Goal: Task Accomplishment & Management: Manage account settings

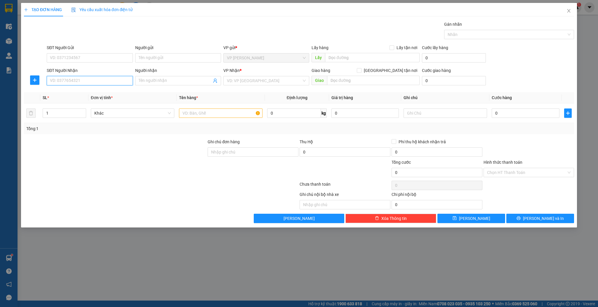
click at [80, 78] on input "SĐT Người Nhận" at bounding box center [90, 80] width 86 height 9
click at [76, 80] on input "7896" at bounding box center [90, 80] width 86 height 9
type input "3"
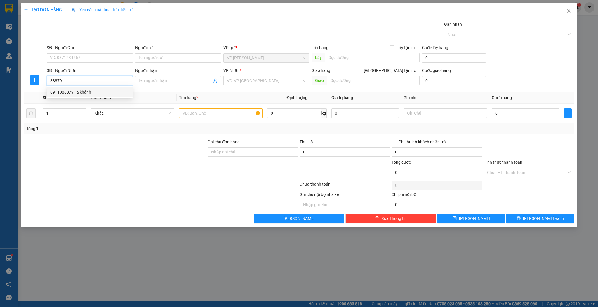
click at [93, 96] on div "0911088879 - a khánh" at bounding box center [90, 91] width 86 height 9
type input "0911088879"
type input "a khánh"
type input "0911088879"
click at [188, 116] on input "text" at bounding box center [221, 112] width 84 height 9
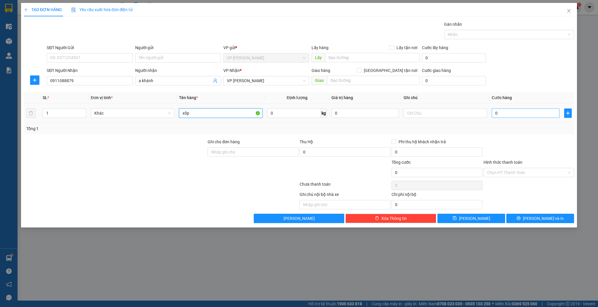
type input "xốp"
click at [536, 113] on input "0" at bounding box center [525, 112] width 67 height 9
type input "5"
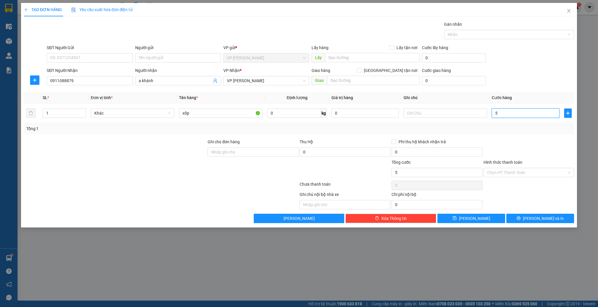
type input "50"
type input "50.000"
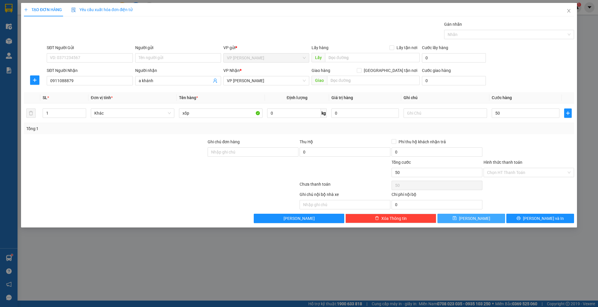
type input "50.000"
click at [475, 218] on span "[PERSON_NAME]" at bounding box center [474, 218] width 31 height 6
type input "0"
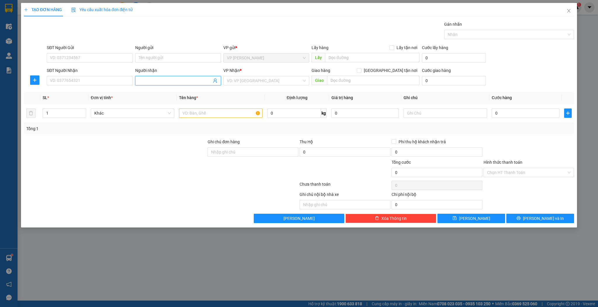
click at [151, 79] on input "Người nhận" at bounding box center [175, 80] width 73 height 6
type input "d"
type input "đại đạt"
click at [159, 90] on div "Đại đạt - 0948189838" at bounding box center [178, 92] width 79 height 6
type input "0948189838"
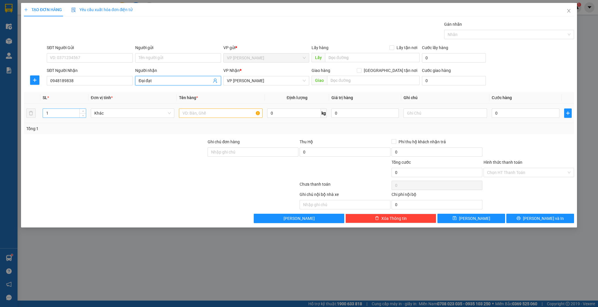
type input "Đại đạt"
click at [58, 115] on input "1" at bounding box center [64, 113] width 43 height 9
type input "2"
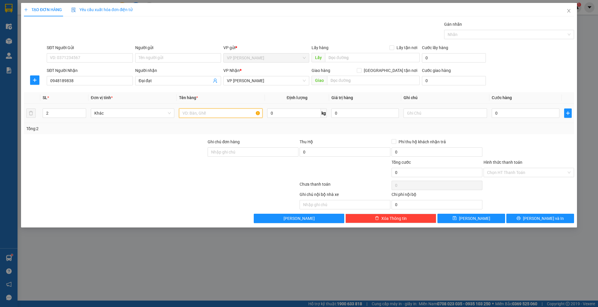
click at [225, 115] on input "text" at bounding box center [221, 112] width 84 height 9
type input "j"
type input "kiện xốp"
click at [536, 117] on input "0" at bounding box center [525, 112] width 67 height 9
type input "1"
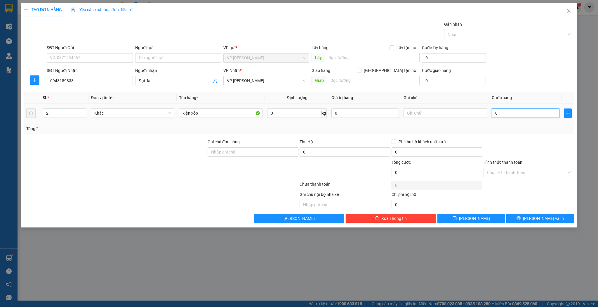
type input "1"
type input "10"
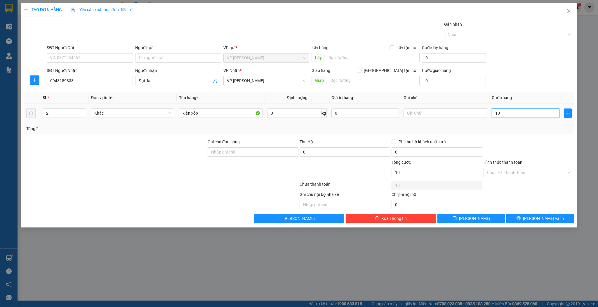
type input "100"
type input "100.000"
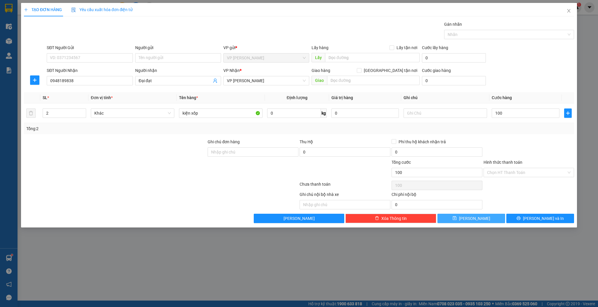
type input "100.000"
click at [474, 221] on button "[PERSON_NAME]" at bounding box center [471, 217] width 68 height 9
type input "1"
type input "0"
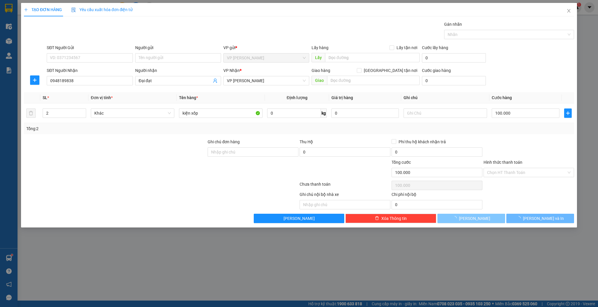
type input "0"
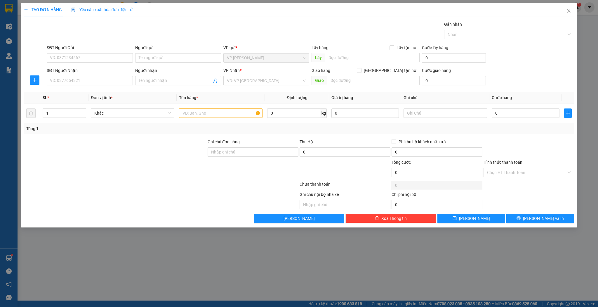
click at [156, 72] on div "Người nhận" at bounding box center [178, 70] width 86 height 6
click at [156, 77] on input "Người nhận" at bounding box center [175, 80] width 73 height 6
click at [159, 75] on div "Người nhận" at bounding box center [178, 71] width 86 height 9
click at [175, 86] on div "Người nhận Tên người nhận" at bounding box center [178, 77] width 86 height 20
click at [181, 83] on input "Người nhận" at bounding box center [175, 80] width 73 height 6
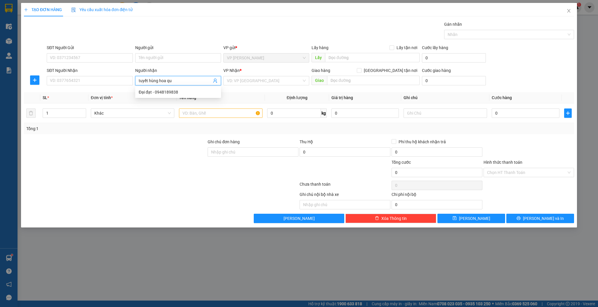
type input "tuyết hùng hoa quả"
click at [166, 91] on div "tuyết hùng hoa quả - 0931393999" at bounding box center [178, 92] width 79 height 6
type input "0931393999"
type input "tuyết hùng hoa quả"
click at [65, 110] on input "1" at bounding box center [64, 113] width 43 height 9
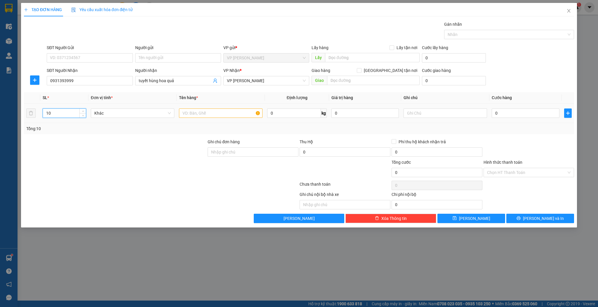
type input "10"
click at [196, 106] on td at bounding box center [221, 113] width 88 height 20
click at [197, 112] on input "text" at bounding box center [221, 112] width 84 height 9
type input "kiện"
drag, startPoint x: 508, startPoint y: 119, endPoint x: 509, endPoint y: 114, distance: 4.8
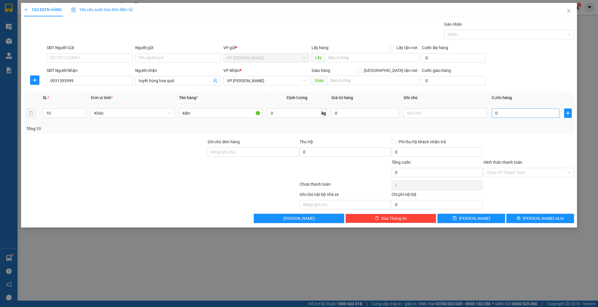
click at [509, 118] on td "0" at bounding box center [525, 113] width 72 height 20
click at [509, 113] on input "0" at bounding box center [525, 112] width 67 height 9
type input "2"
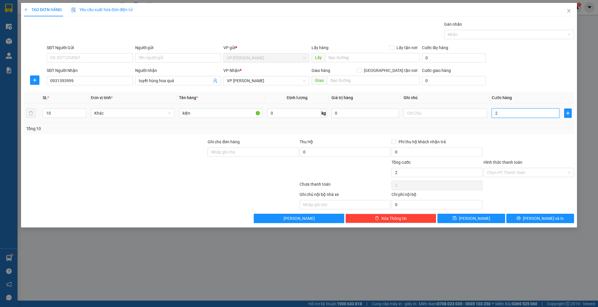
type input "20"
type input "200"
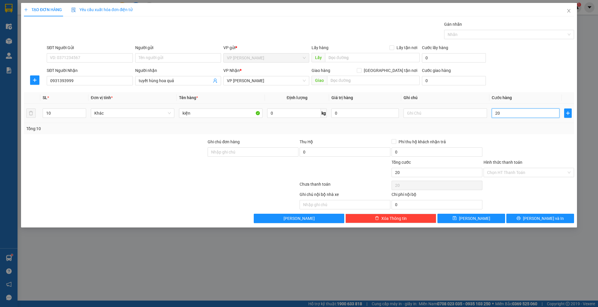
type input "200"
type input "200.000"
click at [456, 216] on icon "save" at bounding box center [455, 218] width 4 height 4
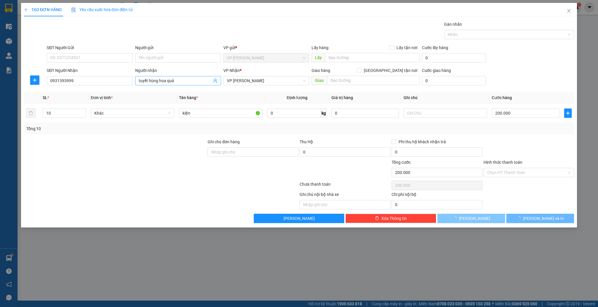
type input "1"
type input "0"
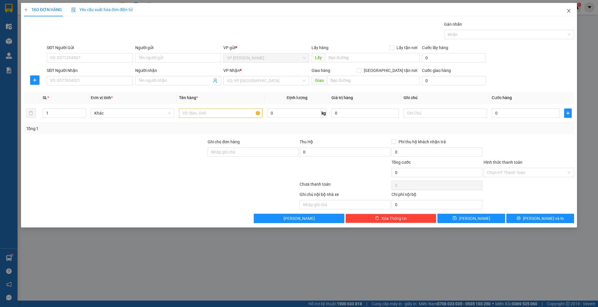
click at [569, 12] on icon "close" at bounding box center [568, 11] width 3 height 4
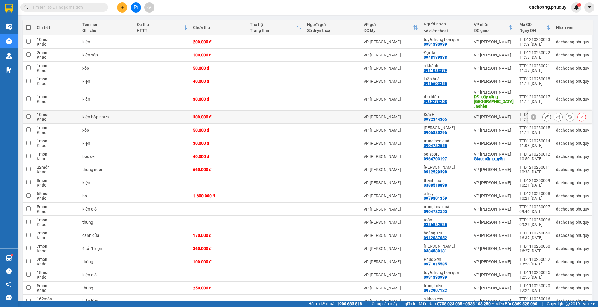
scroll to position [41, 0]
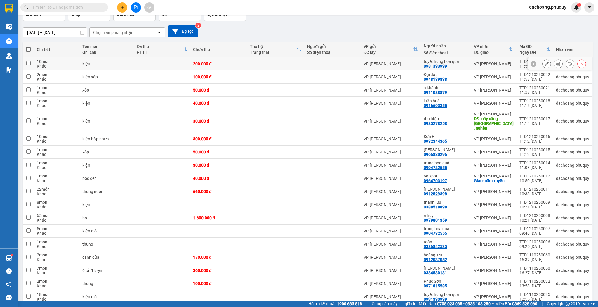
click at [283, 65] on td at bounding box center [275, 63] width 57 height 13
checkbox input "true"
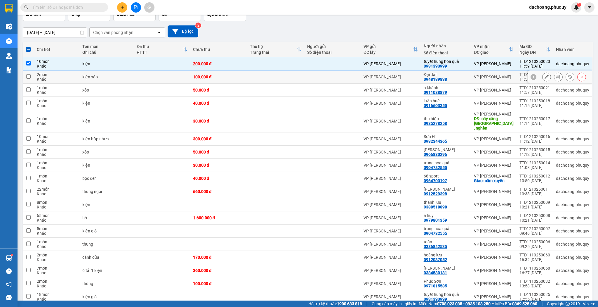
click at [279, 74] on td at bounding box center [275, 76] width 57 height 13
checkbox input "true"
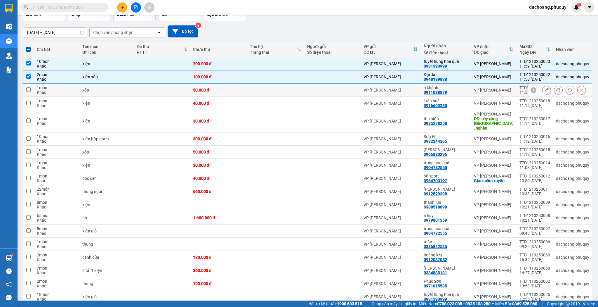
click at [272, 91] on td at bounding box center [275, 90] width 57 height 13
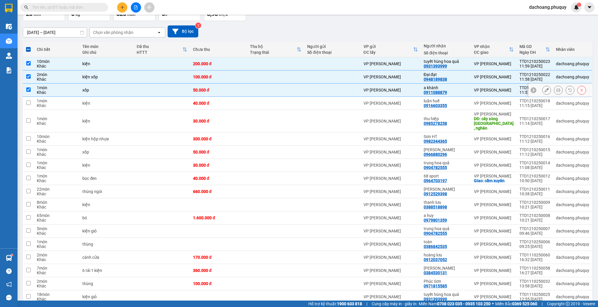
checkbox input "true"
click at [277, 105] on td at bounding box center [275, 103] width 57 height 13
checkbox input "true"
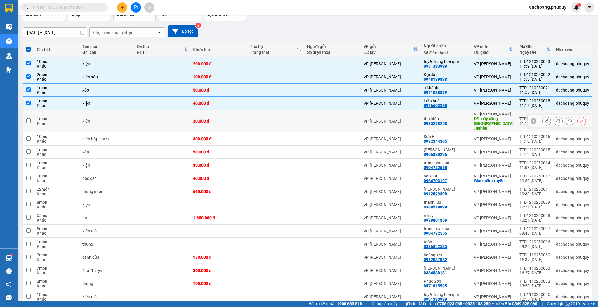
click at [269, 119] on td at bounding box center [275, 121] width 57 height 22
checkbox input "true"
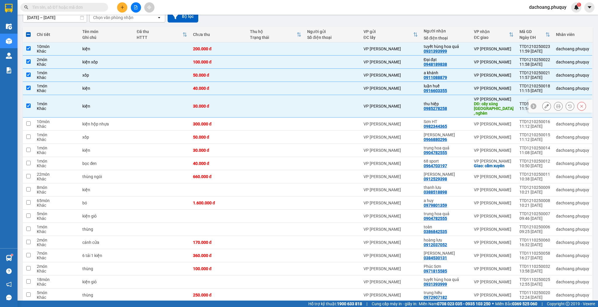
scroll to position [64, 0]
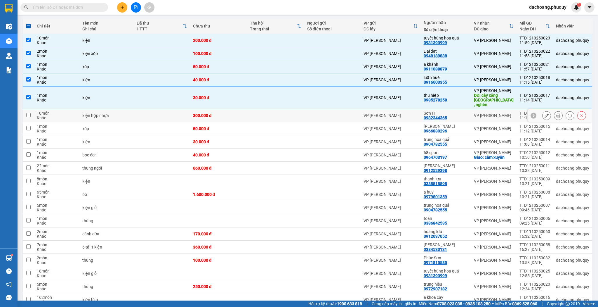
click at [256, 113] on td at bounding box center [275, 115] width 57 height 13
checkbox input "true"
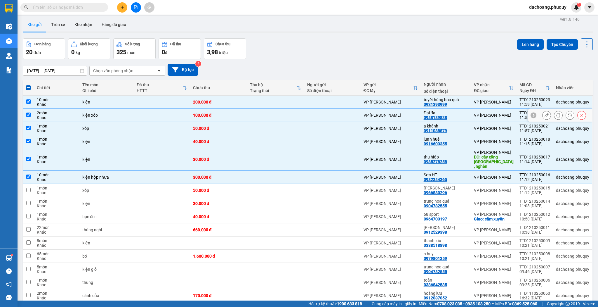
scroll to position [0, 0]
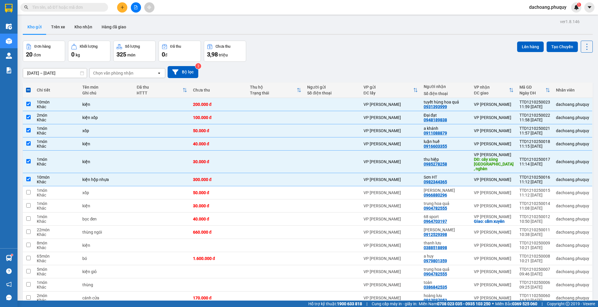
click at [307, 52] on div "Đơn hàng 20 đơn Khối lượng 0 kg Số lượng 325 món Đã thu 0 đ Chưa thu 3,98 triệu…" at bounding box center [308, 51] width 570 height 21
click at [28, 91] on span at bounding box center [28, 90] width 5 height 5
click at [28, 87] on input "checkbox" at bounding box center [28, 87] width 0 height 0
checkbox input "true"
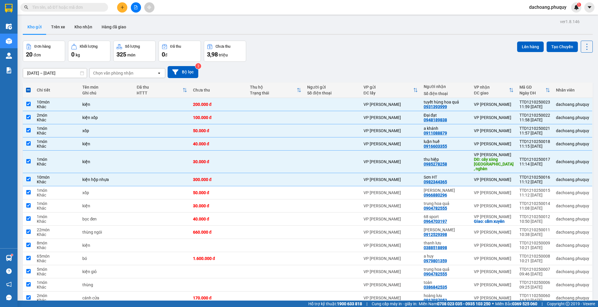
checkbox input "true"
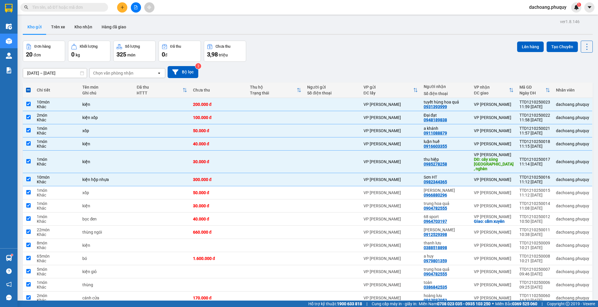
checkbox input "true"
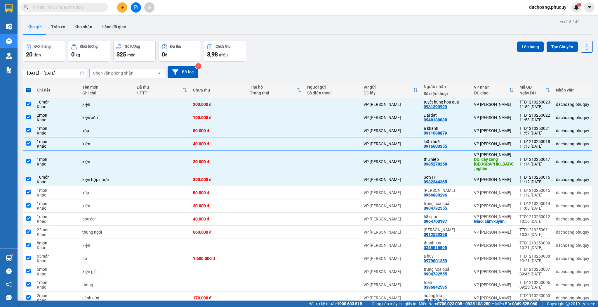
checkbox input "true"
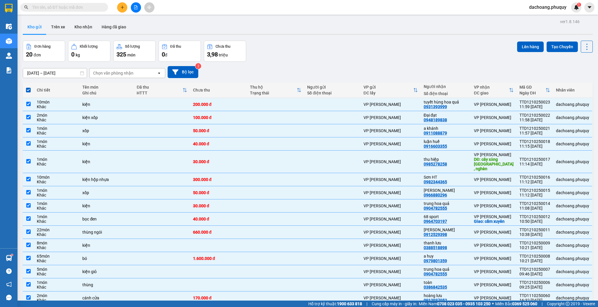
click at [439, 56] on div "Đơn hàng 20 đơn Khối lượng 0 kg Số lượng 325 món Đã thu 0 đ Chưa thu 3,98 triệu…" at bounding box center [308, 51] width 570 height 21
click at [29, 91] on span at bounding box center [28, 90] width 5 height 5
click at [28, 87] on input "checkbox" at bounding box center [28, 87] width 0 height 0
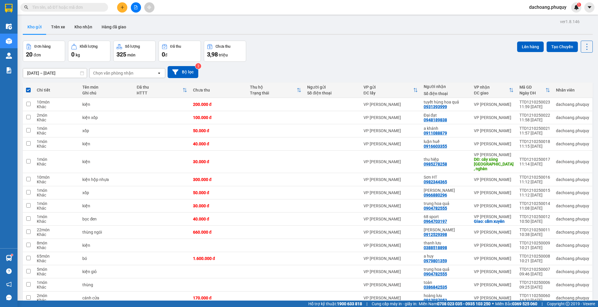
checkbox input "false"
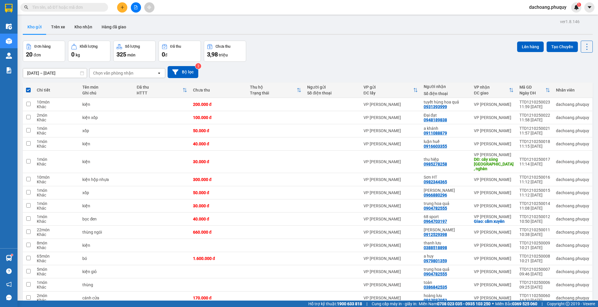
checkbox input "false"
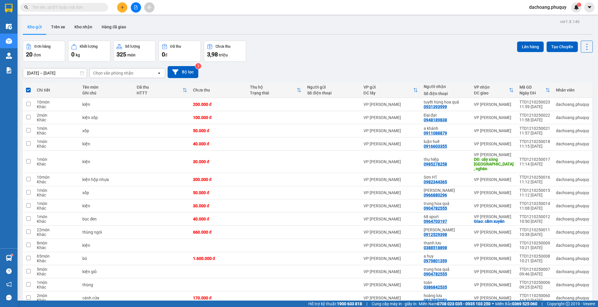
checkbox input "false"
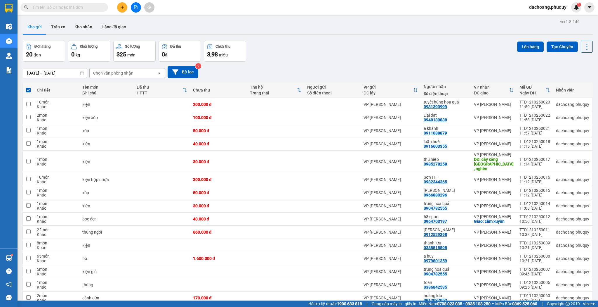
checkbox input "false"
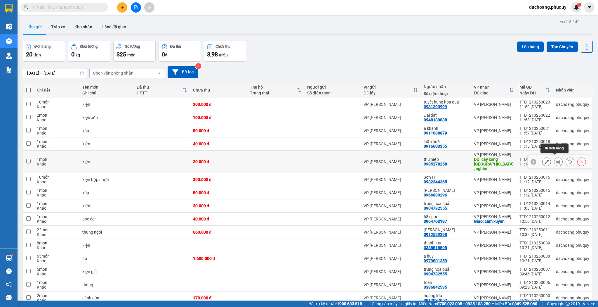
click at [556, 160] on icon at bounding box center [558, 161] width 4 height 4
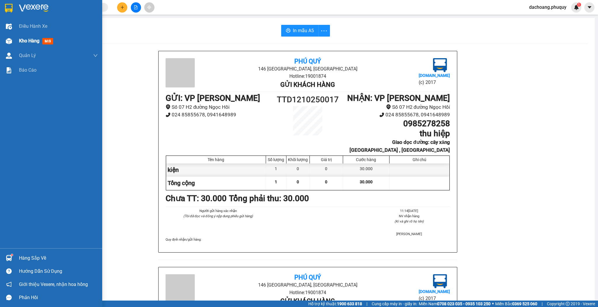
click at [25, 41] on span "Kho hàng" at bounding box center [29, 41] width 20 height 6
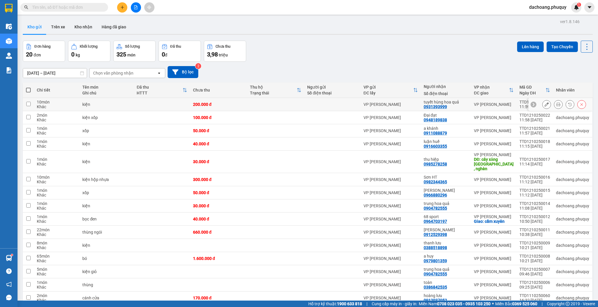
click at [252, 107] on td at bounding box center [275, 104] width 57 height 13
checkbox input "true"
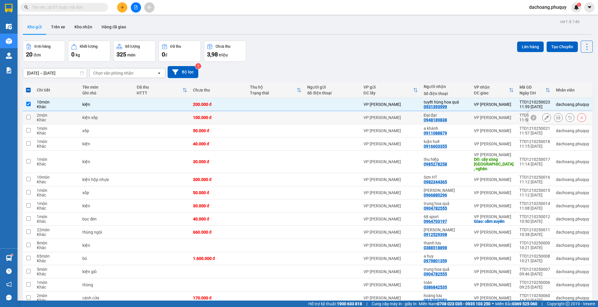
click at [244, 116] on div "100.000 đ" at bounding box center [218, 117] width 51 height 5
checkbox input "true"
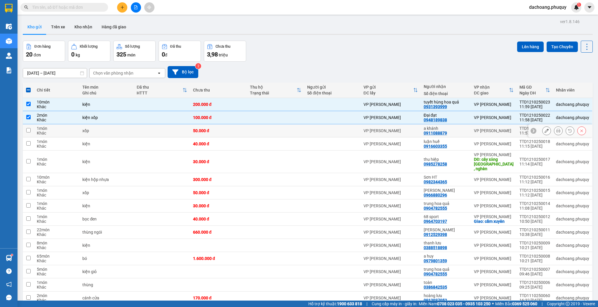
click at [234, 130] on div "50.000 đ" at bounding box center [218, 130] width 51 height 5
checkbox input "true"
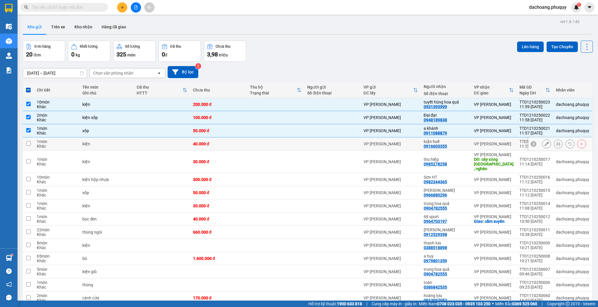
click at [227, 142] on div "40.000 đ" at bounding box center [218, 143] width 51 height 5
checkbox input "true"
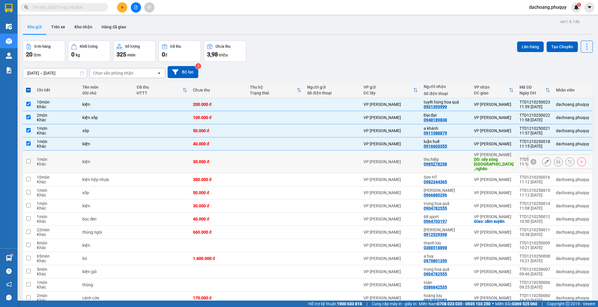
click at [222, 165] on td "30.000 đ" at bounding box center [218, 161] width 57 height 22
checkbox input "true"
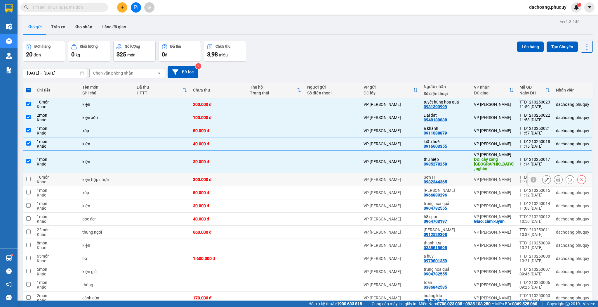
click at [219, 177] on div "300.000 đ" at bounding box center [218, 179] width 51 height 5
checkbox input "true"
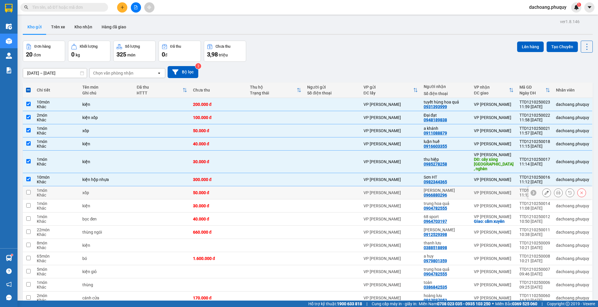
click at [219, 190] on td "50.000 đ" at bounding box center [218, 192] width 57 height 13
checkbox input "true"
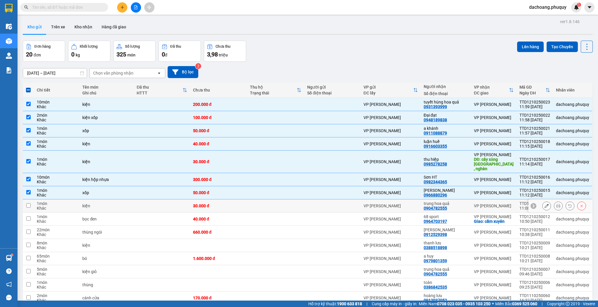
click at [218, 203] on div "30.000 đ" at bounding box center [218, 205] width 51 height 5
checkbox input "true"
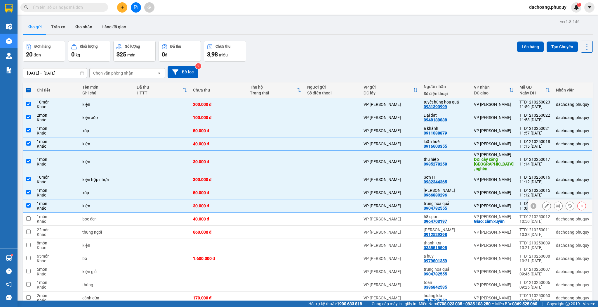
scroll to position [23, 0]
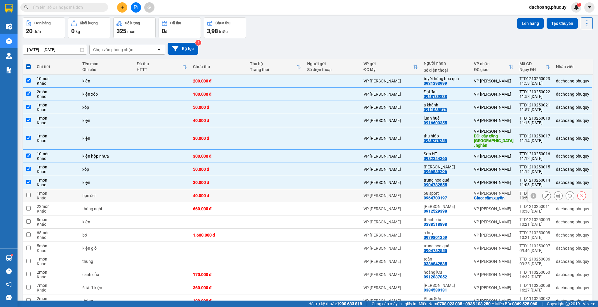
click at [219, 193] on div "40.000 đ" at bounding box center [218, 195] width 51 height 5
checkbox input "true"
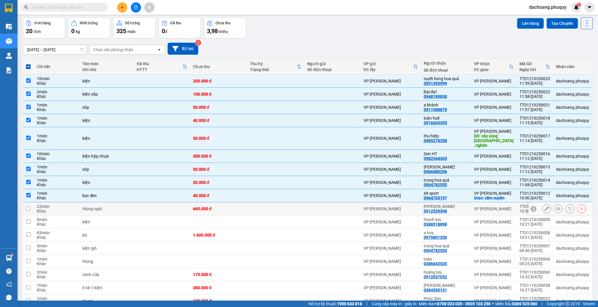
click at [225, 207] on td "660.000 đ" at bounding box center [218, 208] width 57 height 13
checkbox input "true"
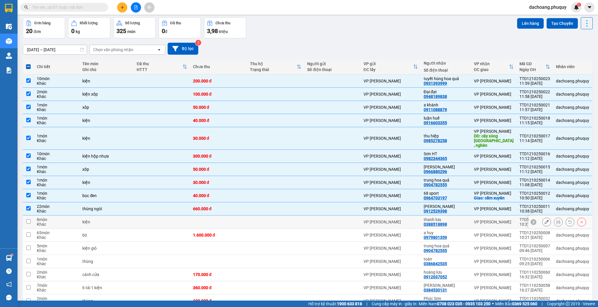
click at [225, 216] on td at bounding box center [218, 221] width 57 height 13
checkbox input "true"
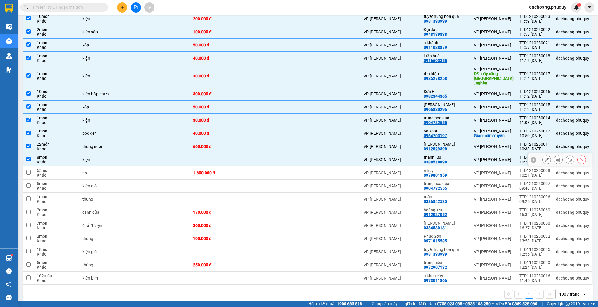
scroll to position [87, 0]
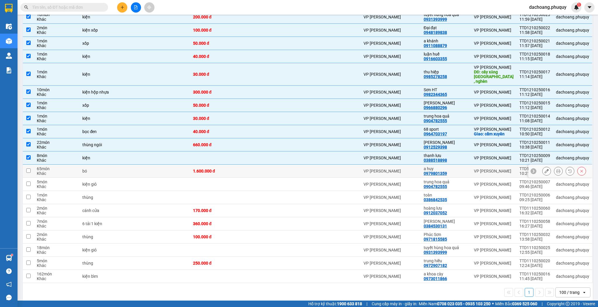
click at [218, 168] on div "1.600.000 đ" at bounding box center [218, 170] width 51 height 5
checkbox input "true"
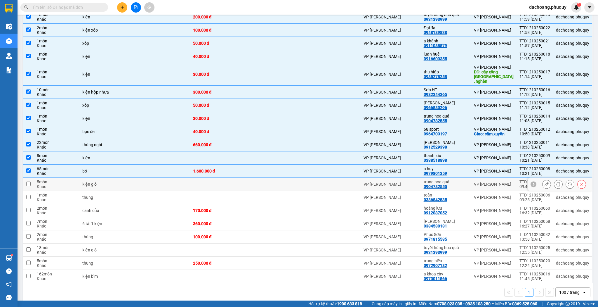
click at [216, 178] on td at bounding box center [218, 184] width 57 height 13
checkbox input "true"
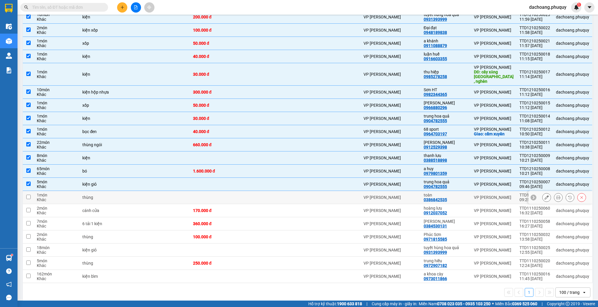
click at [217, 193] on td at bounding box center [218, 197] width 57 height 13
checkbox input "true"
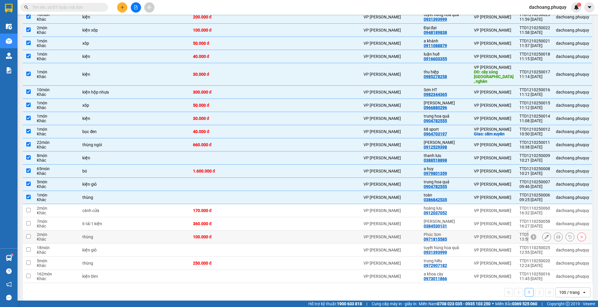
click at [201, 234] on div "100.000 đ" at bounding box center [218, 236] width 51 height 5
checkbox input "true"
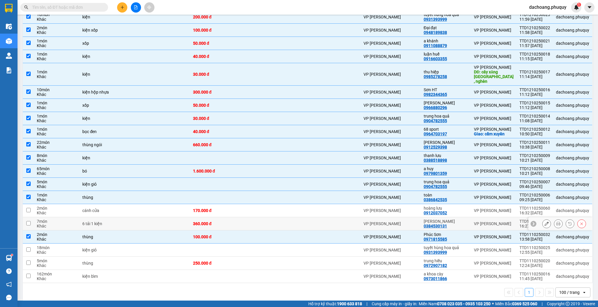
click at [207, 221] on div "360.000 đ" at bounding box center [218, 223] width 51 height 5
checkbox input "true"
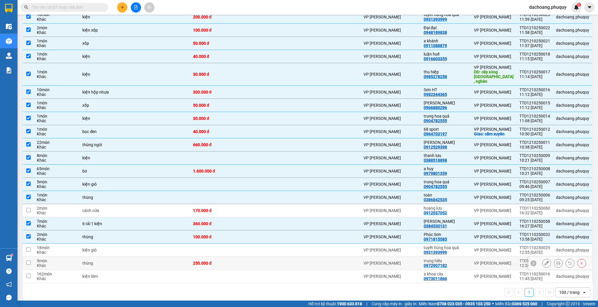
click at [212, 260] on div "250.000 đ" at bounding box center [218, 262] width 51 height 5
checkbox input "true"
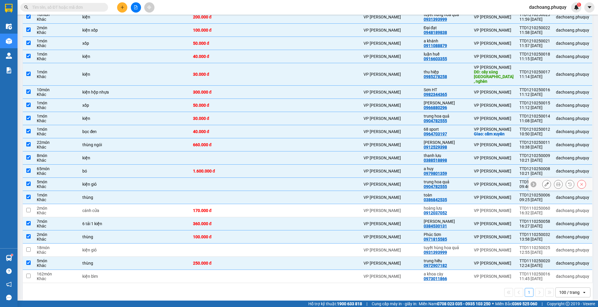
scroll to position [0, 0]
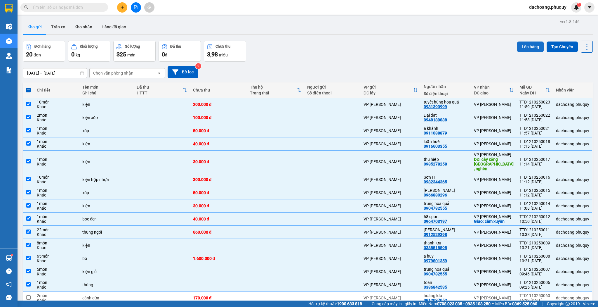
click at [523, 48] on button "Lên hàng" at bounding box center [530, 46] width 27 height 11
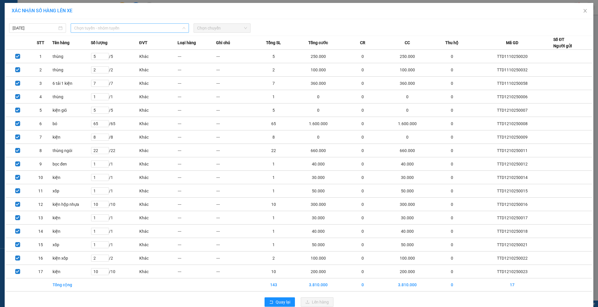
click at [157, 28] on span "Chọn tuyến - nhóm tuyến" at bounding box center [129, 28] width 111 height 9
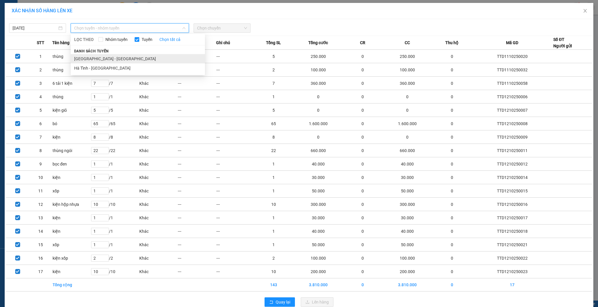
click at [106, 57] on li "[GEOGRAPHIC_DATA] - [GEOGRAPHIC_DATA]" at bounding box center [138, 58] width 134 height 9
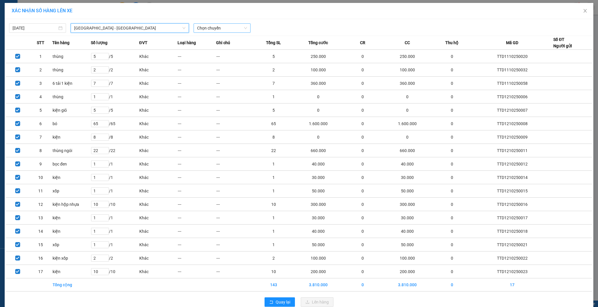
click at [209, 27] on span "Chọn chuyến" at bounding box center [222, 28] width 50 height 9
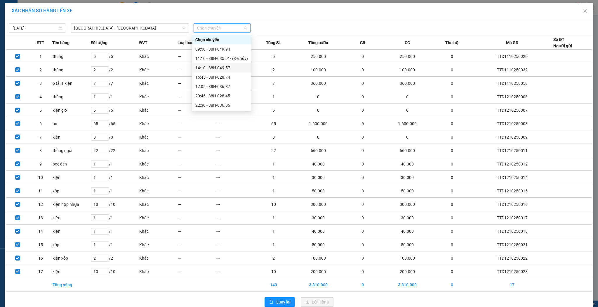
click at [216, 67] on div "14:10 - 38H-049.57" at bounding box center [221, 68] width 53 height 6
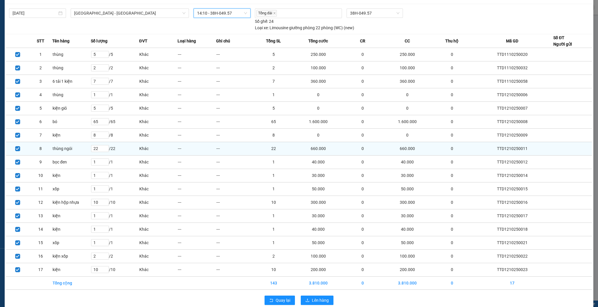
scroll to position [22, 0]
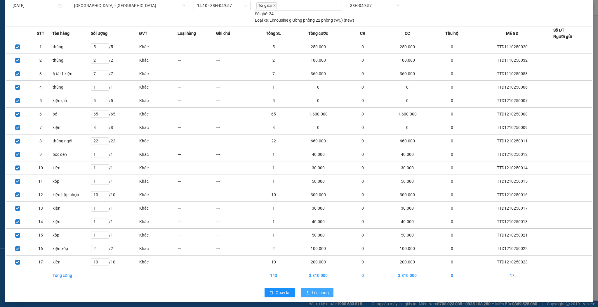
click at [316, 289] on span "Lên hàng" at bounding box center [320, 292] width 17 height 6
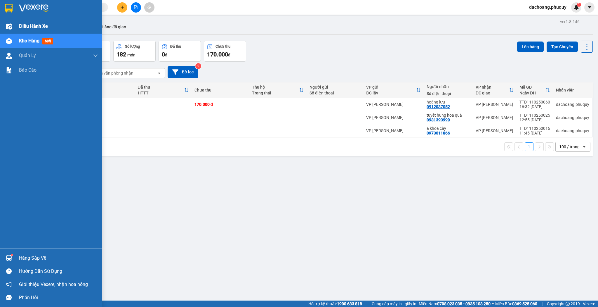
click at [9, 32] on div "Điều hành xe" at bounding box center [51, 26] width 102 height 15
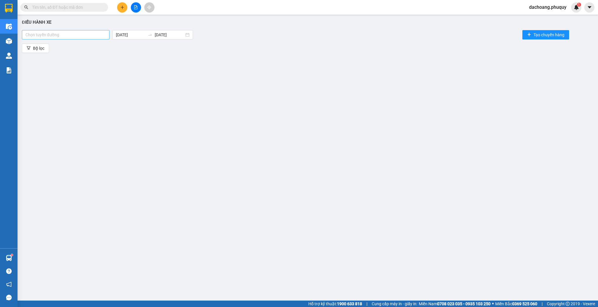
click at [98, 38] on div "Chọn tuyến đường" at bounding box center [66, 34] width 88 height 9
click at [60, 50] on div "[GEOGRAPHIC_DATA] - [GEOGRAPHIC_DATA]" at bounding box center [66, 45] width 89 height 9
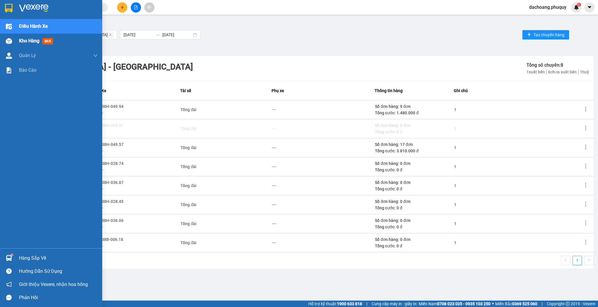
click at [5, 43] on div at bounding box center [9, 41] width 10 height 10
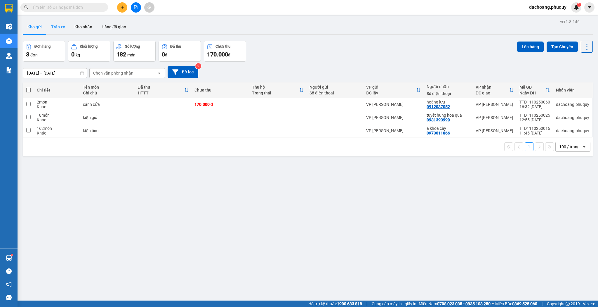
click at [57, 27] on button "Trên xe" at bounding box center [57, 27] width 23 height 14
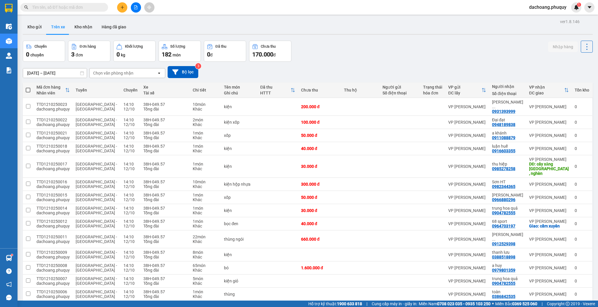
click at [166, 71] on div "[DATE] – [DATE] Press the down arrow key to interact with the calendar and sele…" at bounding box center [308, 72] width 570 height 12
click at [183, 71] on button "Bộ lọc" at bounding box center [183, 72] width 31 height 12
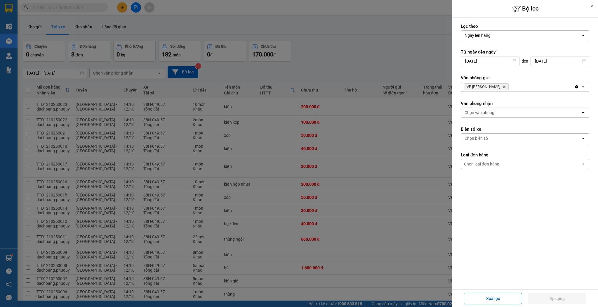
click at [466, 63] on input "[DATE]" at bounding box center [490, 60] width 58 height 9
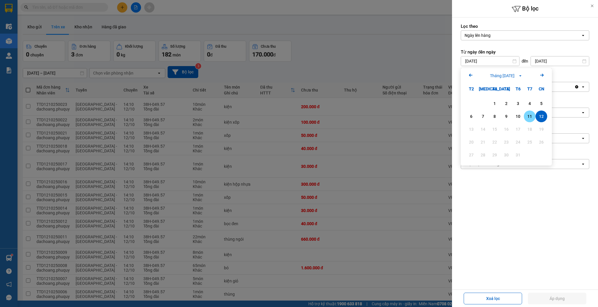
click at [530, 117] on div "11" at bounding box center [530, 116] width 8 height 7
type input "[DATE]"
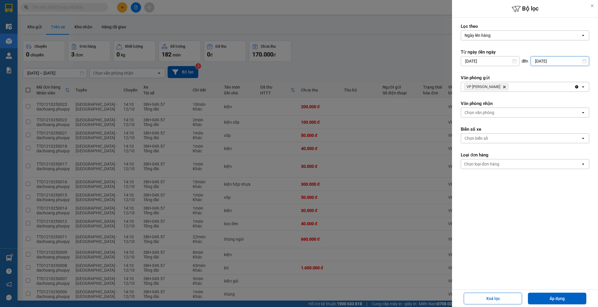
click at [562, 58] on input "[DATE]" at bounding box center [560, 60] width 58 height 9
click at [563, 116] on div "11" at bounding box center [567, 116] width 8 height 7
type input "[DATE]"
click at [569, 297] on button "Áp dụng" at bounding box center [557, 298] width 58 height 12
type input "[DATE] – [DATE]"
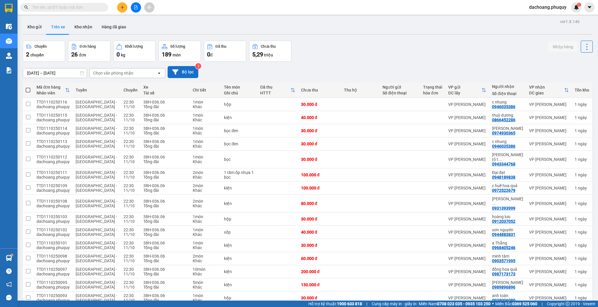
click at [186, 67] on button "Bộ lọc" at bounding box center [183, 72] width 31 height 12
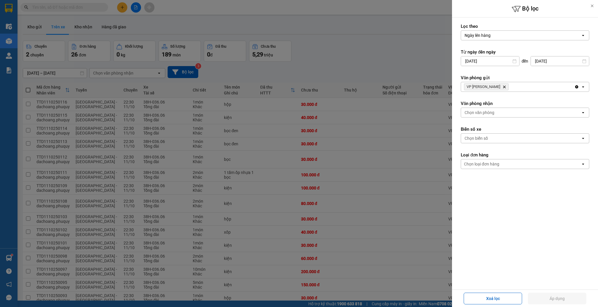
click at [503, 86] on icon "Delete" at bounding box center [505, 87] width 4 height 4
click at [493, 86] on div "Chọn văn phòng" at bounding box center [480, 87] width 30 height 6
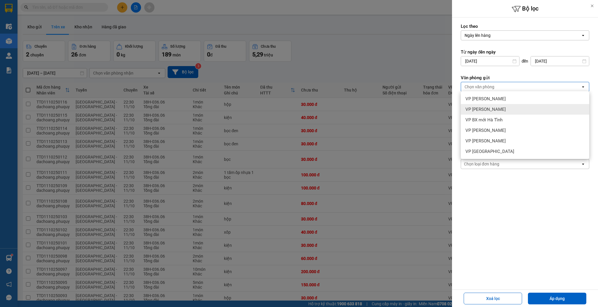
click at [489, 113] on div "VP [PERSON_NAME]" at bounding box center [525, 109] width 128 height 11
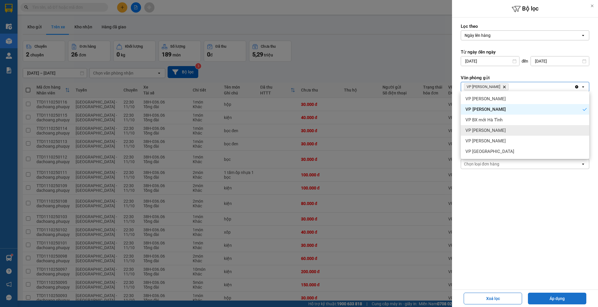
click at [548, 294] on button "Áp dụng" at bounding box center [557, 298] width 58 height 12
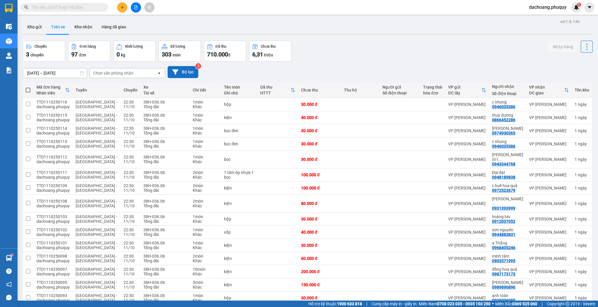
click at [185, 75] on button "Bộ lọc" at bounding box center [183, 72] width 31 height 12
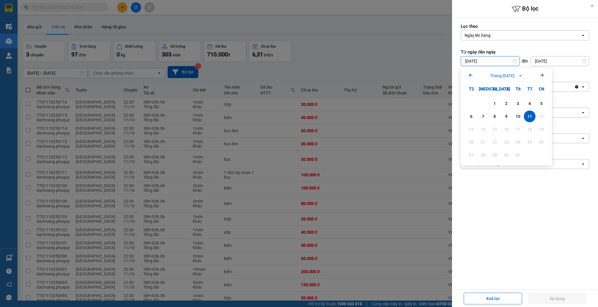
click at [515, 122] on div "1 2 3 4 5 6 7 8 9 10 11 12 13 14 15 16 17 18 19 20 21 22 23 24 25 26 27 28 29 3…" at bounding box center [506, 130] width 82 height 64
click at [520, 114] on div "10" at bounding box center [518, 116] width 8 height 7
type input "[DATE]"
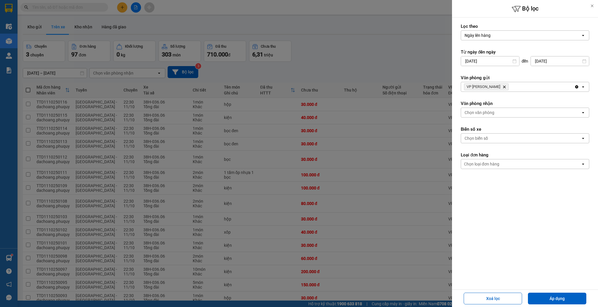
click at [549, 60] on input "[DATE]" at bounding box center [560, 60] width 58 height 9
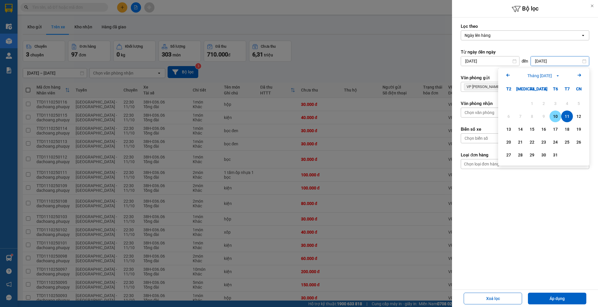
click at [554, 117] on div "10" at bounding box center [555, 116] width 8 height 7
type input "[DATE]"
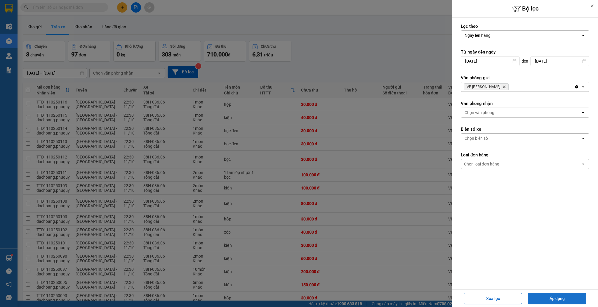
click at [560, 298] on button "Áp dụng" at bounding box center [557, 298] width 58 height 12
type input "[DATE] – [DATE]"
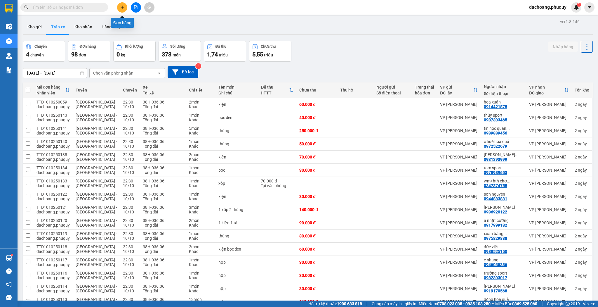
click at [122, 5] on icon "plus" at bounding box center [122, 7] width 4 height 4
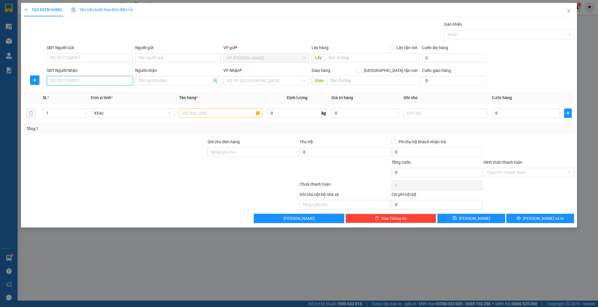
click at [100, 82] on input "SĐT Người Nhận" at bounding box center [90, 80] width 86 height 9
click at [73, 91] on div "0904782555 - trung hoa quả" at bounding box center [89, 92] width 79 height 6
type input "0904782555"
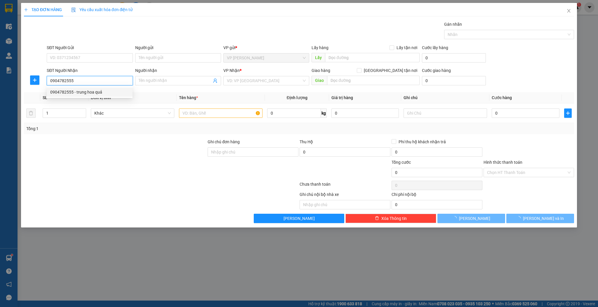
type input "trung hoa quả"
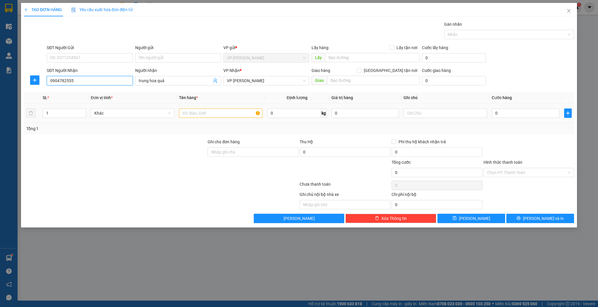
type input "0904782555"
click at [189, 110] on input "text" at bounding box center [221, 112] width 84 height 9
type input "xốp"
click at [457, 217] on icon "save" at bounding box center [455, 218] width 4 height 4
click at [119, 80] on input "SĐT Người Nhận" at bounding box center [90, 80] width 86 height 9
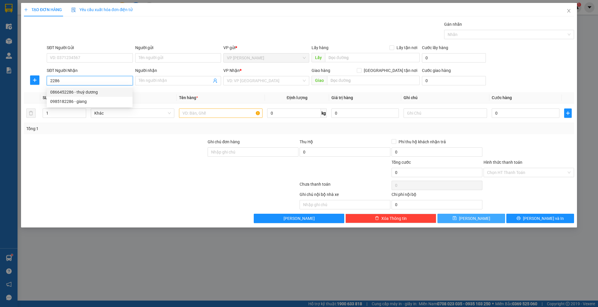
click at [92, 92] on div "0866452286 - thuỳ dương" at bounding box center [89, 92] width 79 height 6
type input "0866452286"
type input "thuỳ dương"
type input "0866452286"
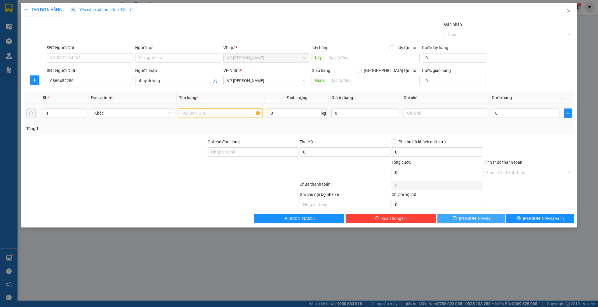
click at [194, 112] on input "text" at bounding box center [221, 112] width 84 height 9
type input "kiện"
click at [507, 116] on input "0" at bounding box center [525, 112] width 67 height 9
type input "3"
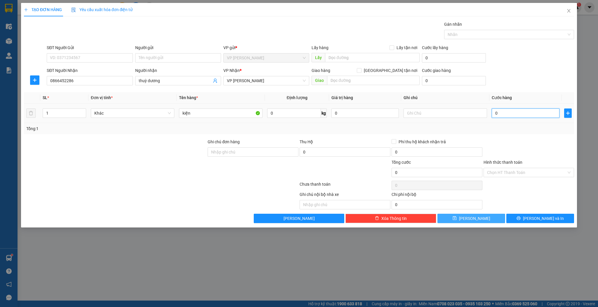
type input "3"
type input "30"
type input "30.000"
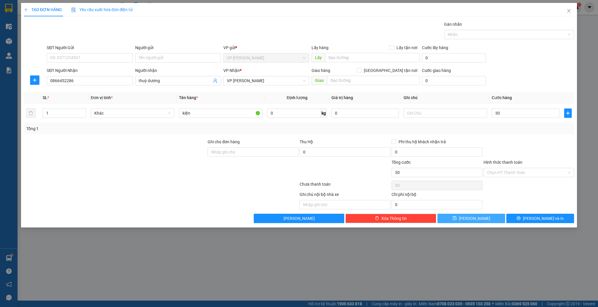
type input "30.000"
click at [480, 215] on button "[PERSON_NAME]" at bounding box center [471, 217] width 68 height 9
type input "0"
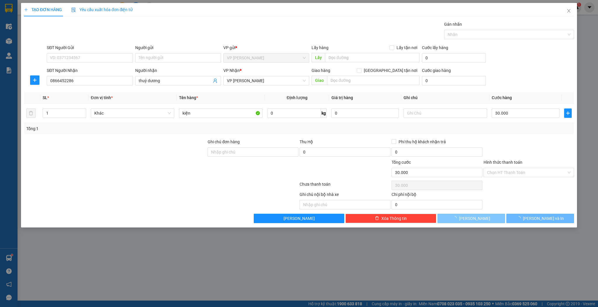
type input "0"
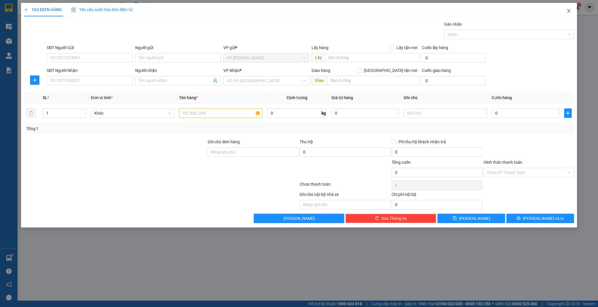
click at [577, 14] on span "Close" at bounding box center [569, 11] width 16 height 16
click at [574, 11] on div "1" at bounding box center [576, 7] width 10 height 10
click at [565, 11] on body "Kết quả tìm kiếm ( 0 ) Bộ lọc No Data dachoang.phuquy 1 Điều hành xe Kho hàng m…" at bounding box center [299, 153] width 598 height 307
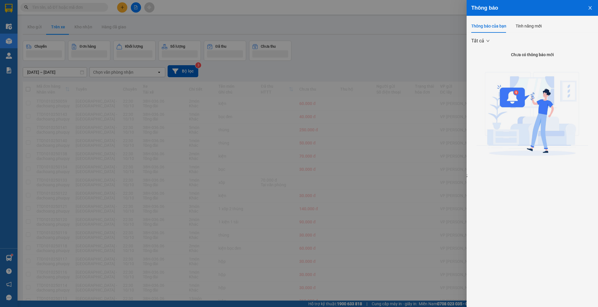
click at [74, 22] on div at bounding box center [299, 153] width 598 height 307
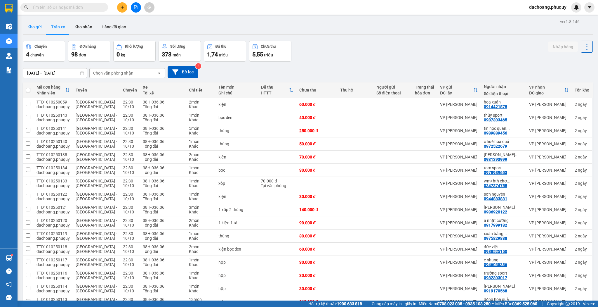
click at [40, 27] on button "Kho gửi" at bounding box center [35, 27] width 24 height 14
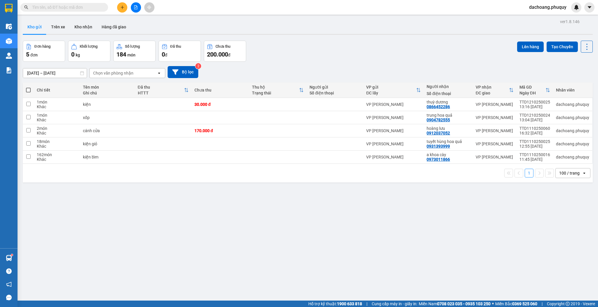
click at [25, 89] on th at bounding box center [28, 89] width 11 height 15
click at [29, 90] on span at bounding box center [28, 90] width 5 height 5
click at [28, 87] on input "checkbox" at bounding box center [28, 87] width 0 height 0
checkbox input "true"
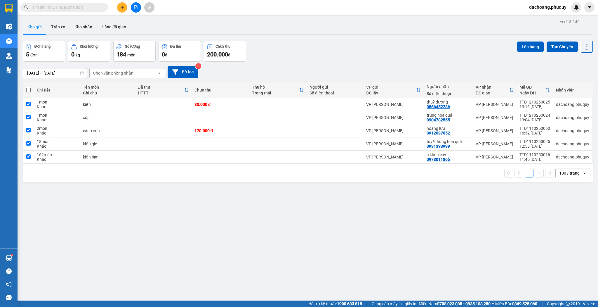
checkbox input "true"
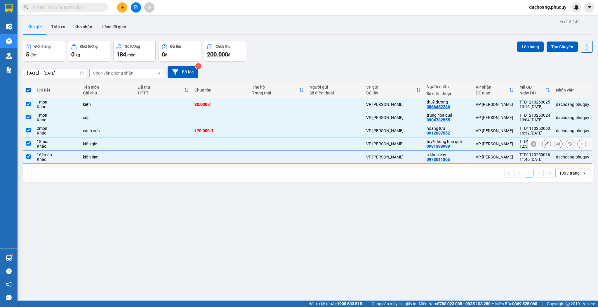
click at [104, 140] on td "kiện giỏ" at bounding box center [107, 143] width 55 height 13
checkbox input "false"
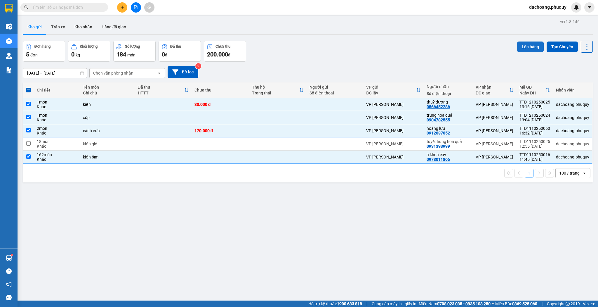
click at [519, 48] on button "Lên hàng" at bounding box center [530, 46] width 27 height 11
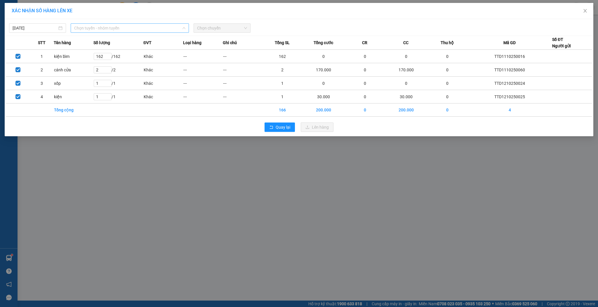
click at [139, 27] on span "Chọn tuyến - nhóm tuyến" at bounding box center [129, 28] width 111 height 9
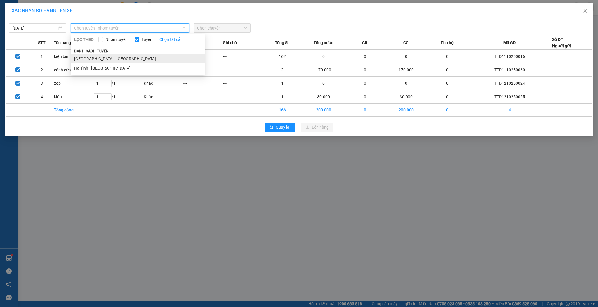
click at [111, 56] on li "[GEOGRAPHIC_DATA] - [GEOGRAPHIC_DATA]" at bounding box center [138, 58] width 134 height 9
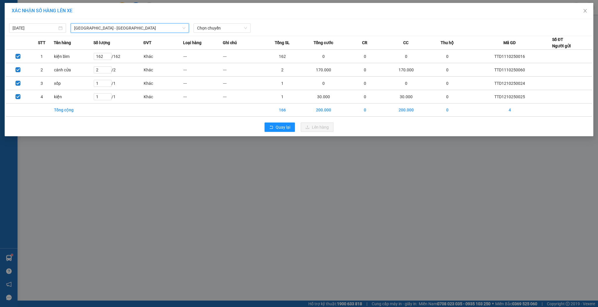
click at [231, 34] on div "[DATE] [GEOGRAPHIC_DATA] - [GEOGRAPHIC_DATA] - [GEOGRAPHIC_DATA] LỌC THEO Nhóm …" at bounding box center [299, 77] width 589 height 117
click at [231, 31] on span "Chọn chuyến" at bounding box center [222, 28] width 50 height 9
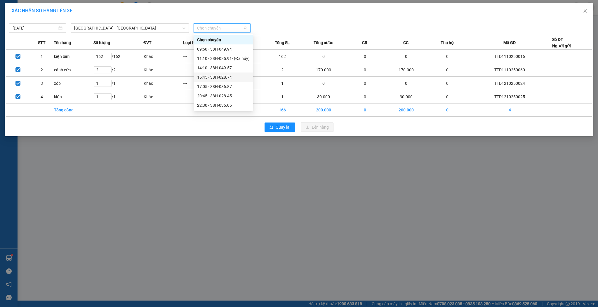
click at [225, 77] on div "15:45 - 38H-028.74" at bounding box center [223, 77] width 53 height 6
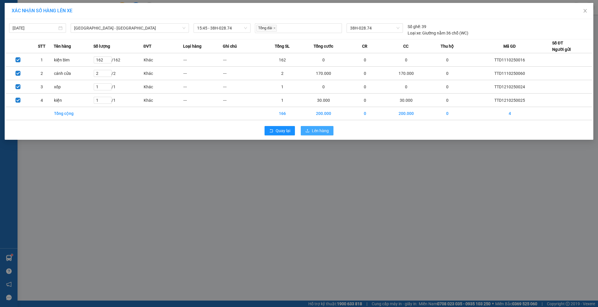
click at [324, 133] on span "Lên hàng" at bounding box center [320, 130] width 17 height 6
